Goal: Task Accomplishment & Management: Manage account settings

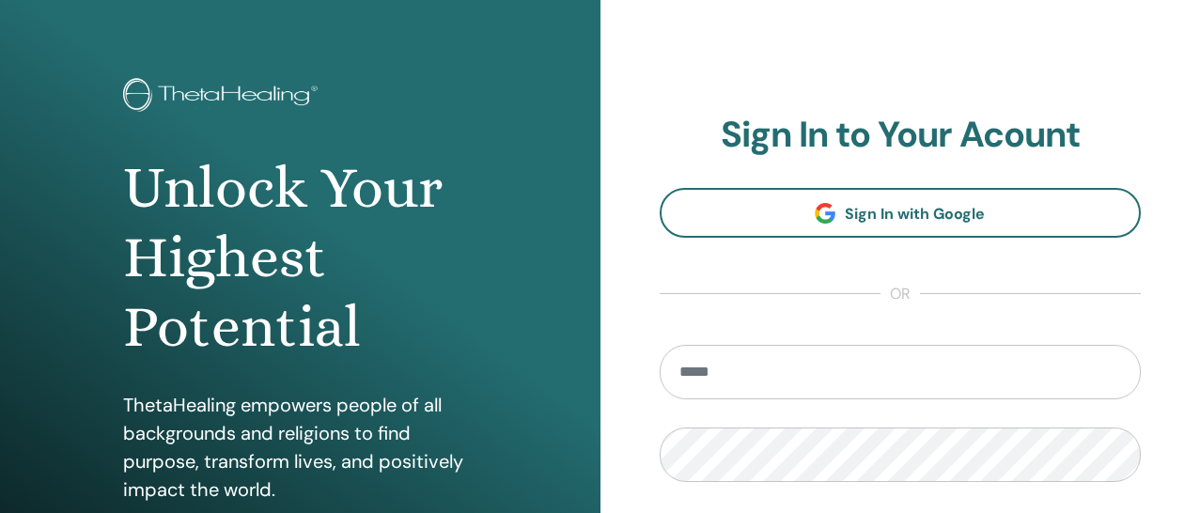
scroll to position [53, 0]
type input "**********"
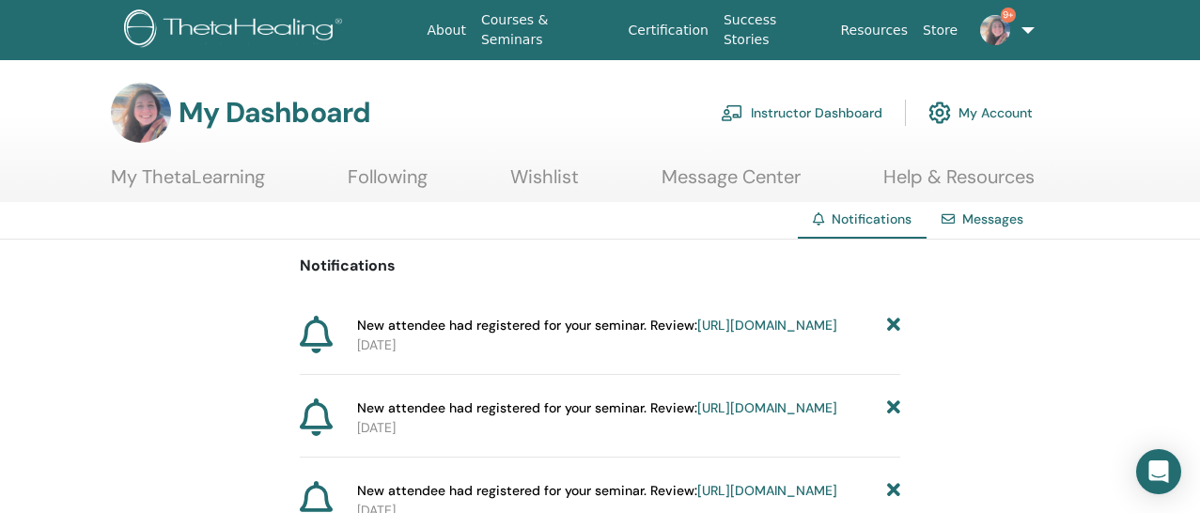
click at [870, 110] on link "Instructor Dashboard" at bounding box center [802, 112] width 162 height 41
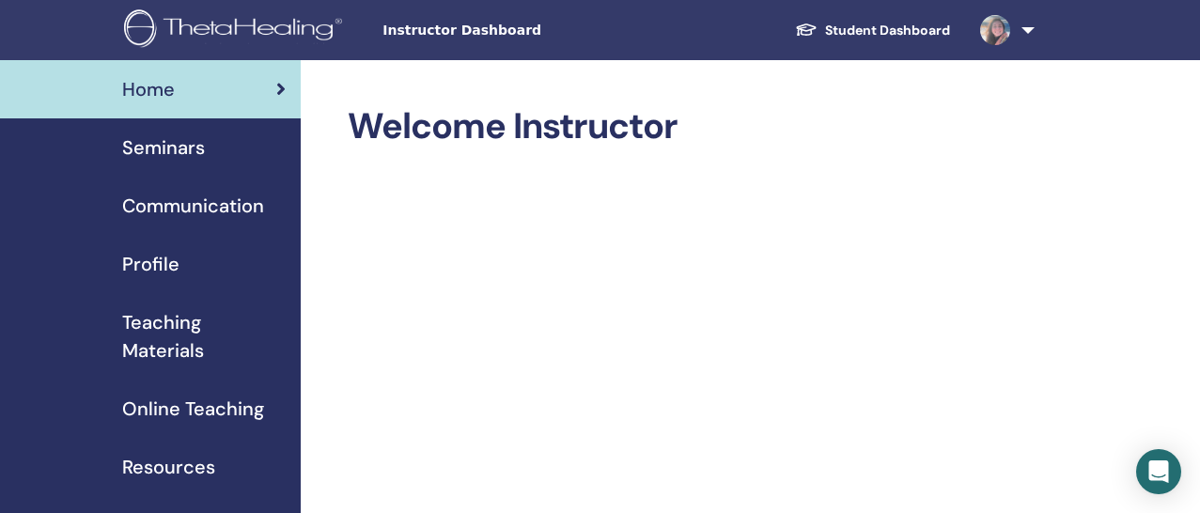
click at [198, 155] on span "Seminars" at bounding box center [163, 147] width 83 height 28
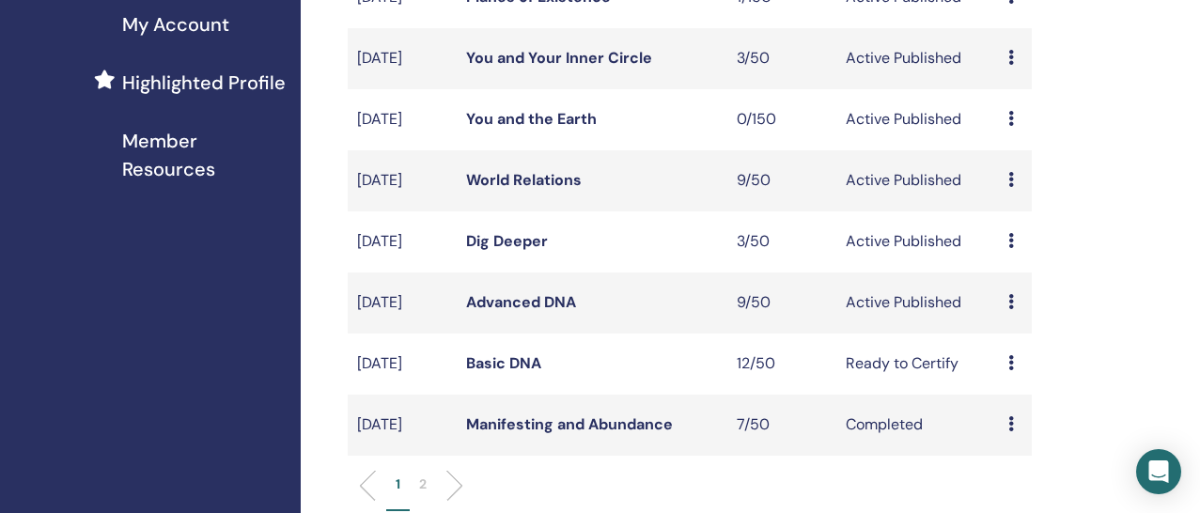
scroll to position [520, 0]
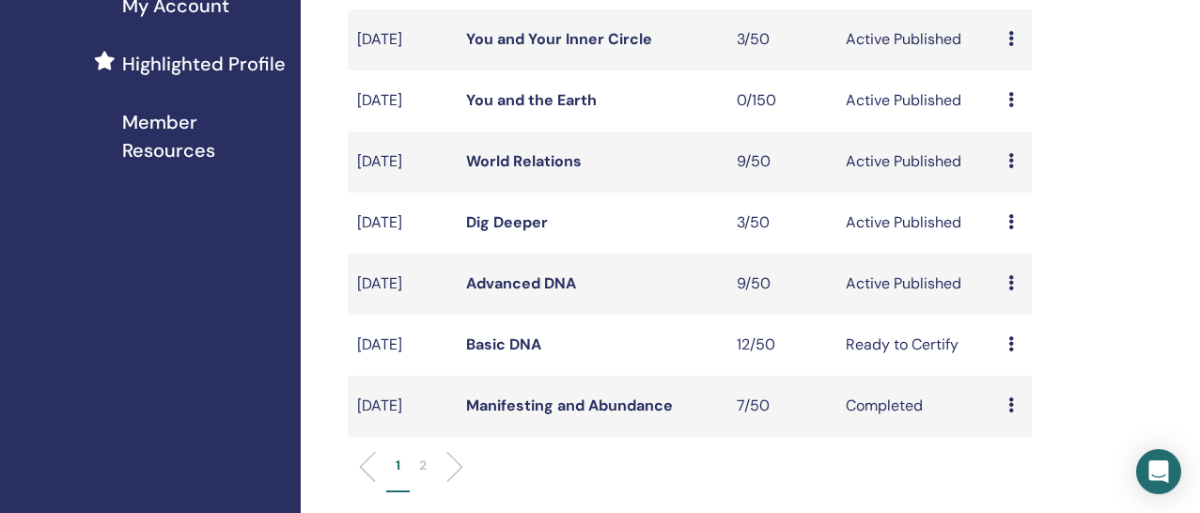
click at [533, 293] on link "Advanced DNA" at bounding box center [521, 283] width 110 height 20
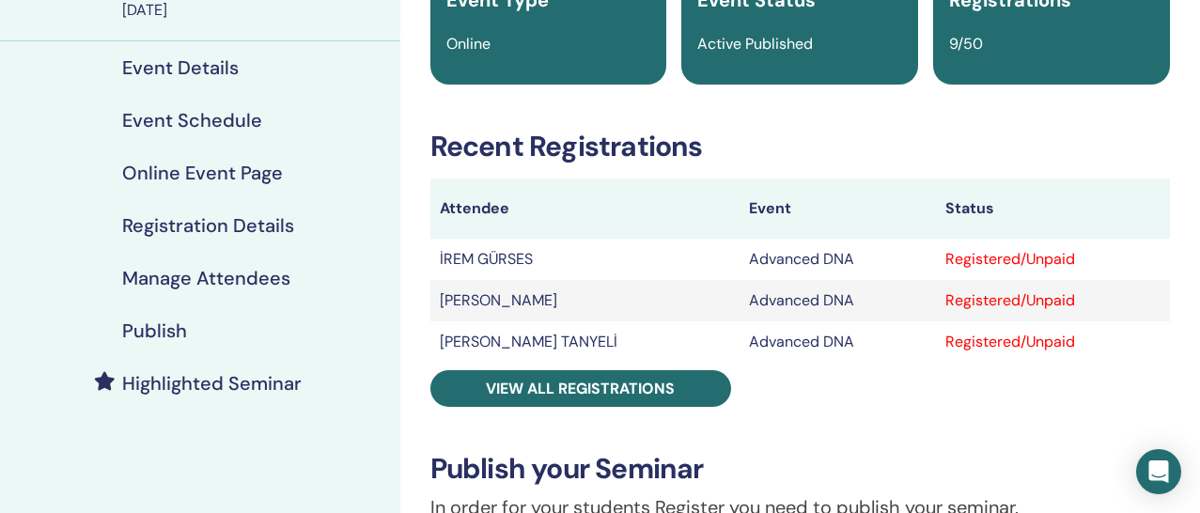
scroll to position [257, 0]
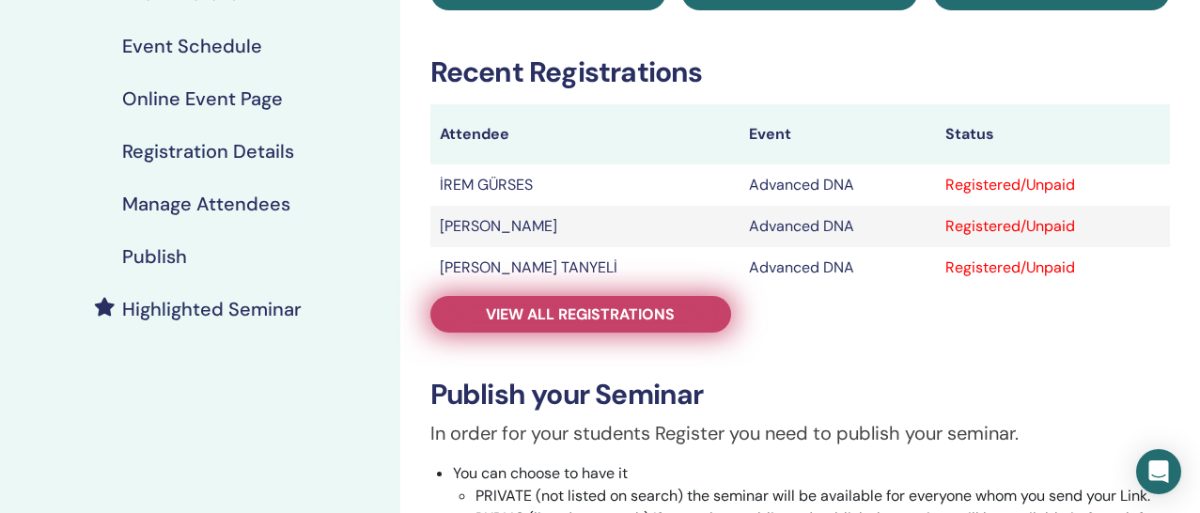
click at [506, 305] on span "View all registrations" at bounding box center [580, 314] width 189 height 20
